Goal: Check status: Check status

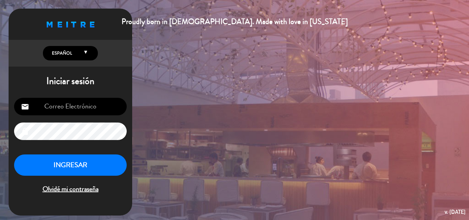
type input "[EMAIL_ADDRESS][DOMAIN_NAME]"
click at [97, 164] on button "INGRESAR" at bounding box center [70, 166] width 113 height 22
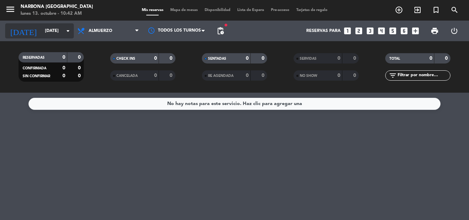
click at [51, 31] on input "[DATE]" at bounding box center [71, 31] width 58 height 12
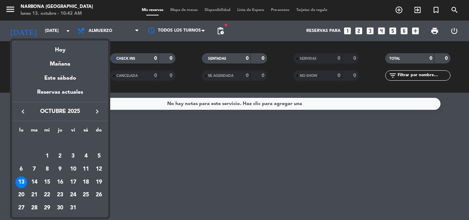
click at [150, 156] on div at bounding box center [234, 110] width 469 height 220
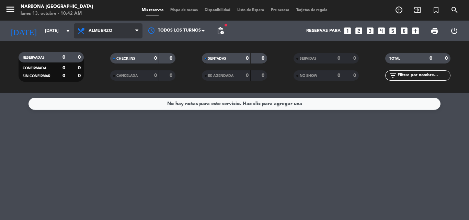
click at [100, 29] on span "Almuerzo" at bounding box center [101, 31] width 24 height 5
click at [107, 78] on div "menu Narbona [GEOGRAPHIC_DATA] lunes 13. octubre - 10:42 AM Mis reservas Mapa d…" at bounding box center [234, 46] width 469 height 93
click at [90, 29] on span "Cena" at bounding box center [95, 31] width 12 height 5
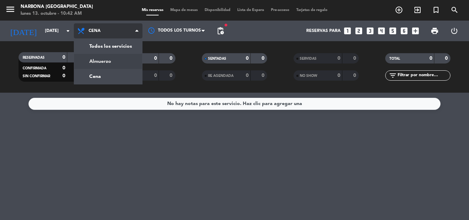
click at [104, 59] on div "menu Narbona [GEOGRAPHIC_DATA] lunes 13. octubre - 10:42 AM Mis reservas Mapa d…" at bounding box center [234, 46] width 469 height 93
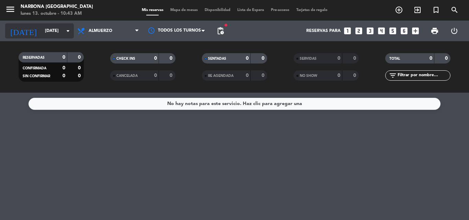
click at [42, 27] on input "[DATE]" at bounding box center [71, 31] width 58 height 12
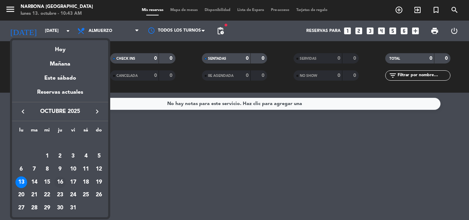
click at [62, 179] on div "16" at bounding box center [60, 183] width 12 height 12
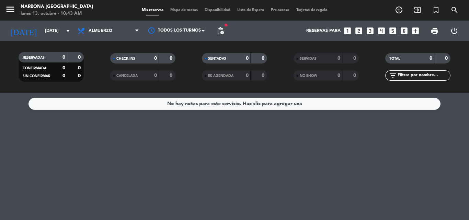
type input "[DEMOGRAPHIC_DATA][DATE]"
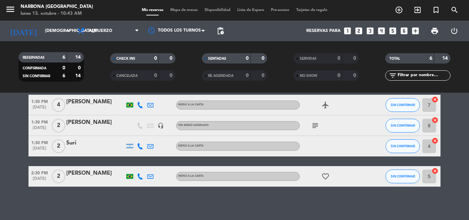
scroll to position [91, 0]
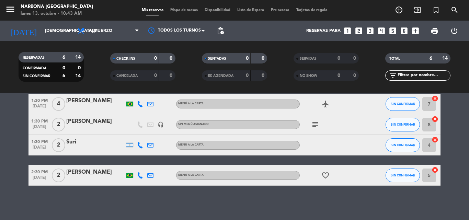
click at [310, 121] on div "subject" at bounding box center [331, 124] width 62 height 20
click at [316, 125] on icon "subject" at bounding box center [315, 125] width 8 height 8
